Goal: Information Seeking & Learning: Learn about a topic

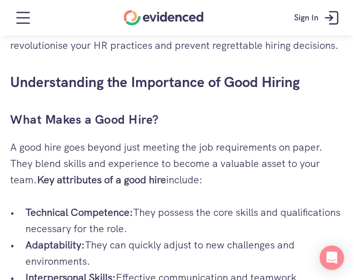
scroll to position [458, 0]
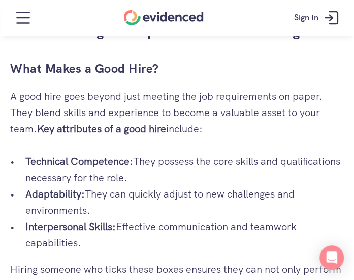
drag, startPoint x: 220, startPoint y: 136, endPoint x: 10, endPoint y: 97, distance: 213.1
click at [10, 97] on p "A good hire goes beyond just meeting the job requirements on paper. They blend …" at bounding box center [177, 111] width 334 height 49
click at [27, 94] on p "A good hire goes beyond just meeting the job requirements on paper. They blend …" at bounding box center [177, 111] width 334 height 49
click at [22, 92] on p "A good hire goes beyond just meeting the job requirements on paper. They blend …" at bounding box center [177, 111] width 334 height 49
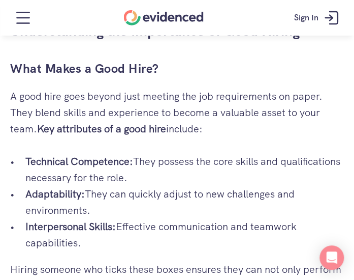
click at [65, 105] on p "A good hire goes beyond just meeting the job requirements on paper. They blend …" at bounding box center [177, 111] width 334 height 49
click at [177, 126] on p "A good hire goes beyond just meeting the job requirements on paper. They blend …" at bounding box center [177, 111] width 334 height 49
click at [208, 131] on p "A good hire goes beyond just meeting the job requirements on paper. They blend …" at bounding box center [177, 111] width 334 height 49
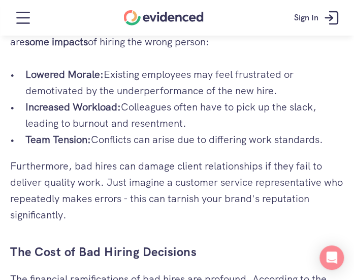
scroll to position [1014, 0]
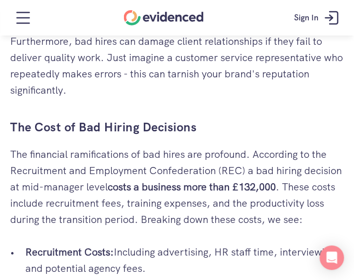
click at [81, 210] on p "The financial ramifications of bad hires are profound. According to the Recruit…" at bounding box center [177, 186] width 334 height 81
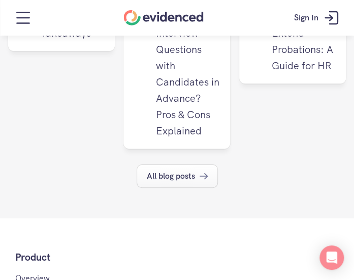
scroll to position [4208, 0]
